Goal: Information Seeking & Learning: Learn about a topic

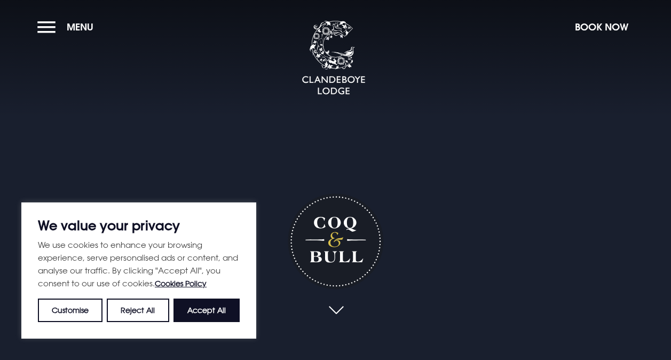
drag, startPoint x: 183, startPoint y: 311, endPoint x: 184, endPoint y: 303, distance: 8.1
click at [183, 311] on button "Accept All" at bounding box center [207, 311] width 66 height 24
checkbox input "true"
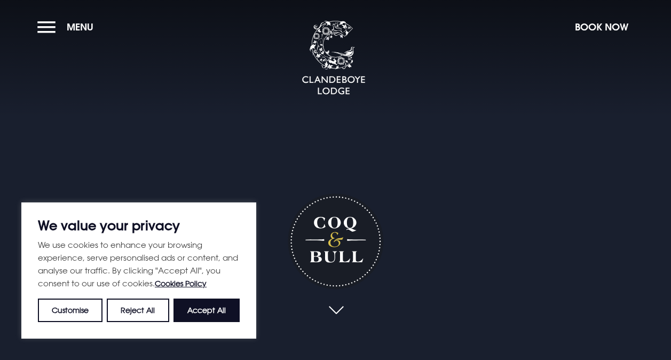
checkbox input "true"
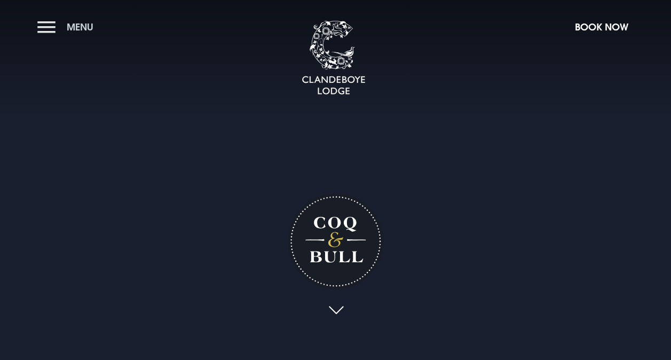
click at [75, 22] on span "Menu" at bounding box center [80, 27] width 27 height 12
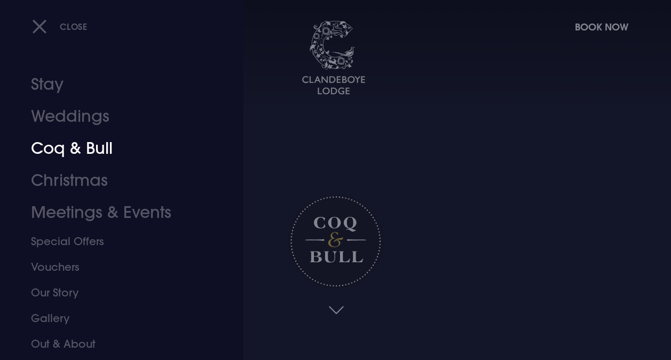
click at [107, 150] on link "Coq & Bull" at bounding box center [114, 148] width 167 height 32
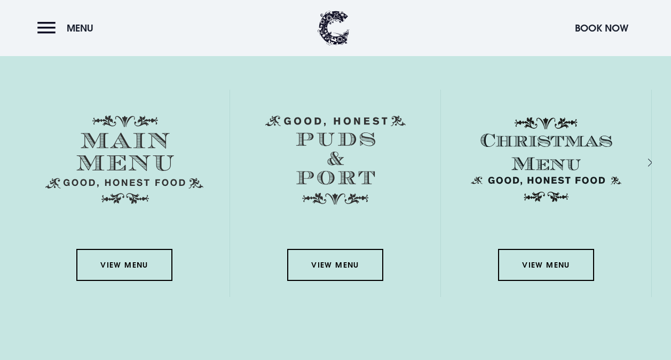
scroll to position [1496, 0]
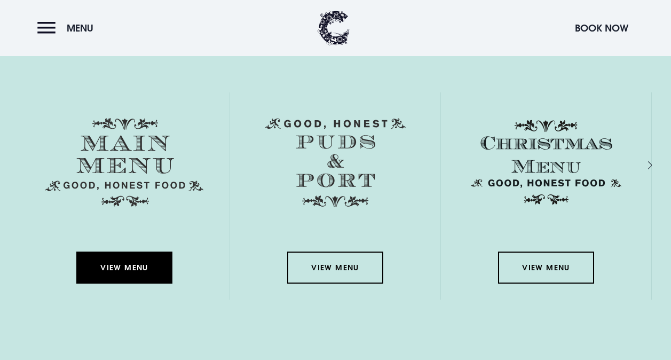
click at [125, 263] on link "View Menu" at bounding box center [124, 268] width 96 height 32
